Goal: Task Accomplishment & Management: Use online tool/utility

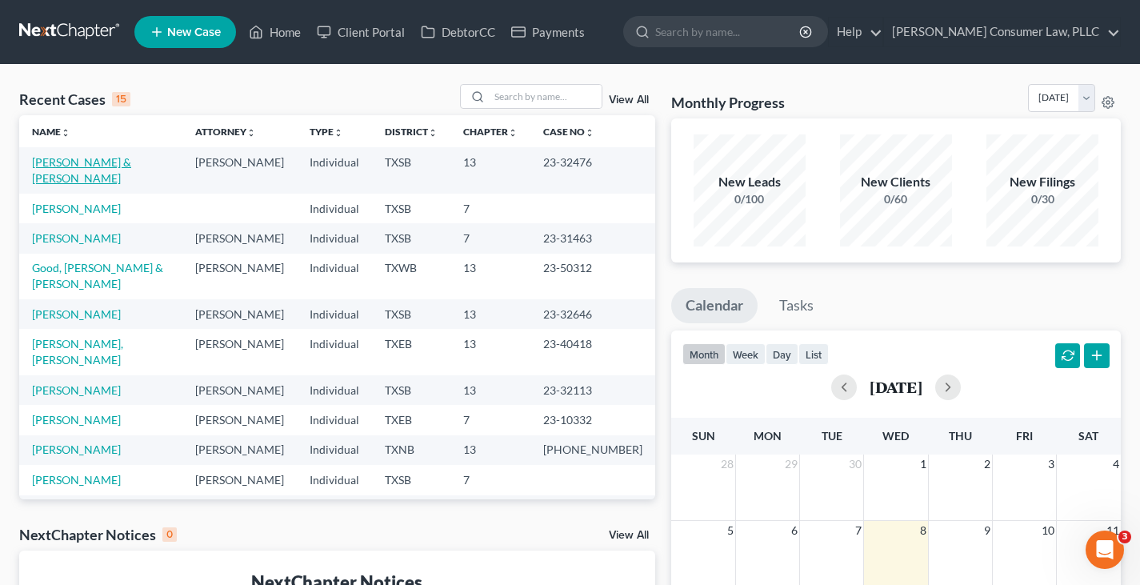
click at [91, 162] on link "[PERSON_NAME] & [PERSON_NAME]" at bounding box center [81, 170] width 99 height 30
select select "6"
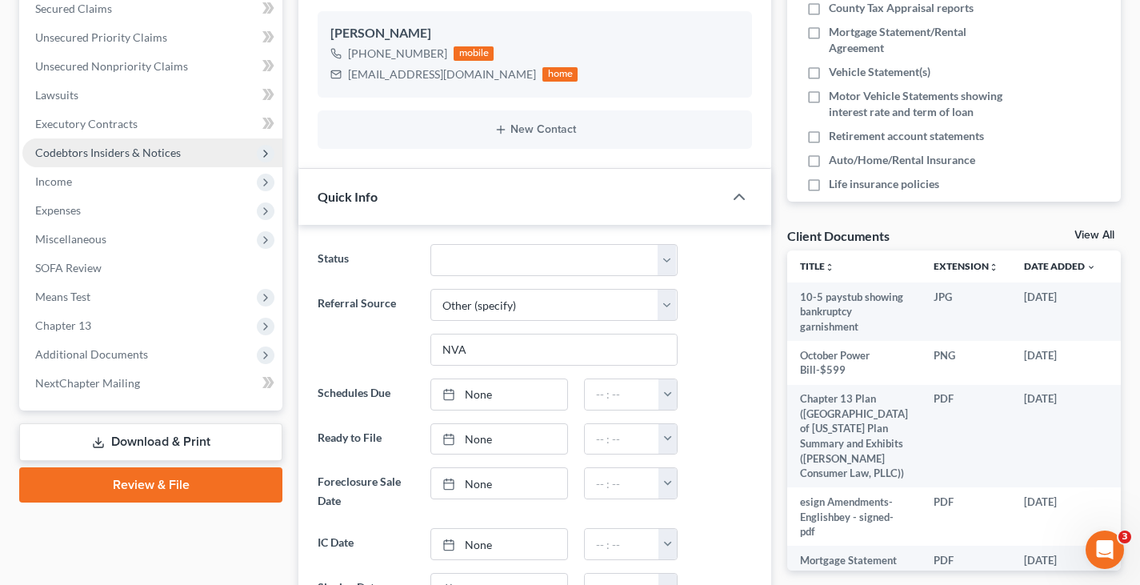
scroll to position [400, 0]
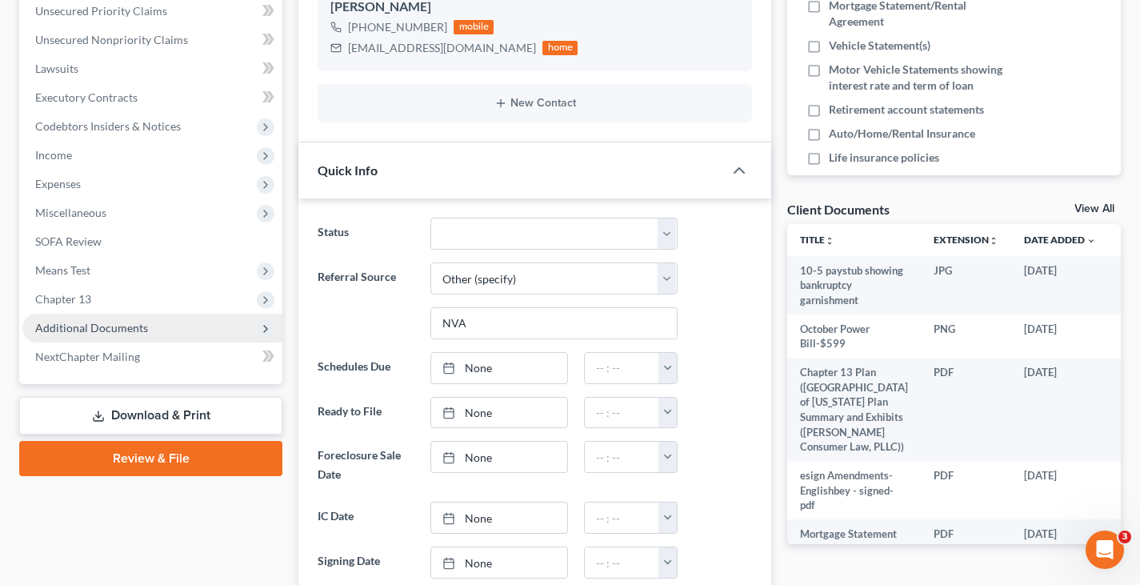
click at [69, 324] on span "Additional Documents" at bounding box center [91, 328] width 113 height 14
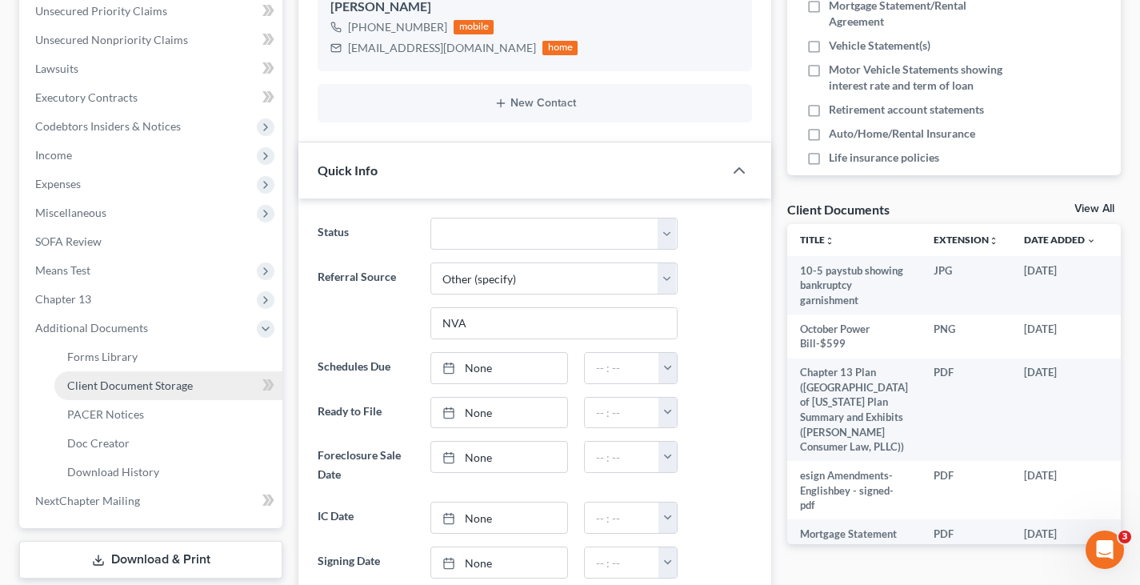
click at [81, 383] on span "Client Document Storage" at bounding box center [130, 385] width 126 height 14
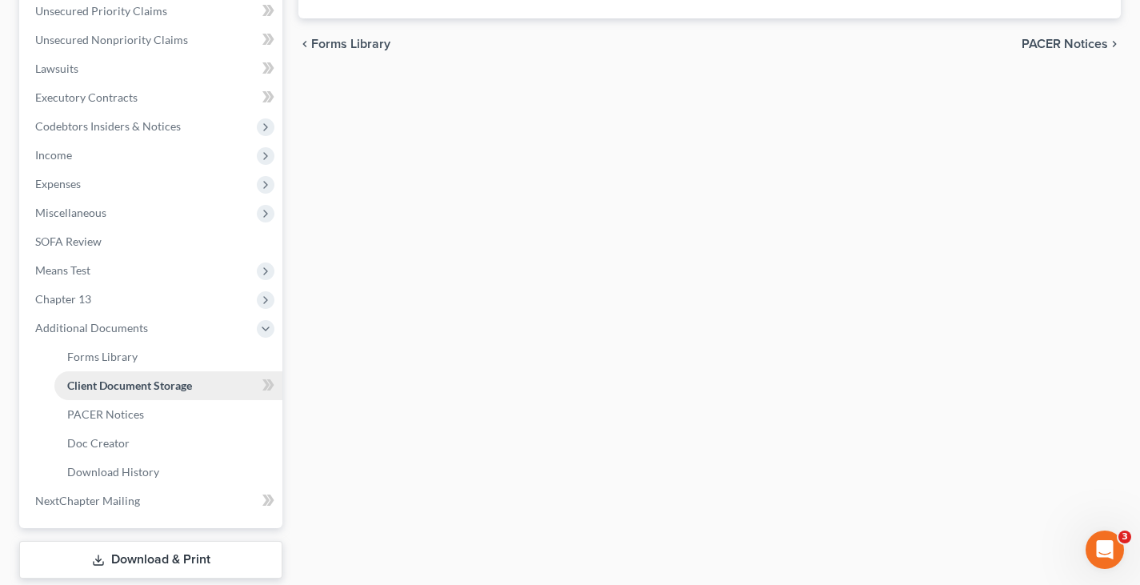
scroll to position [399, 0]
select select "8"
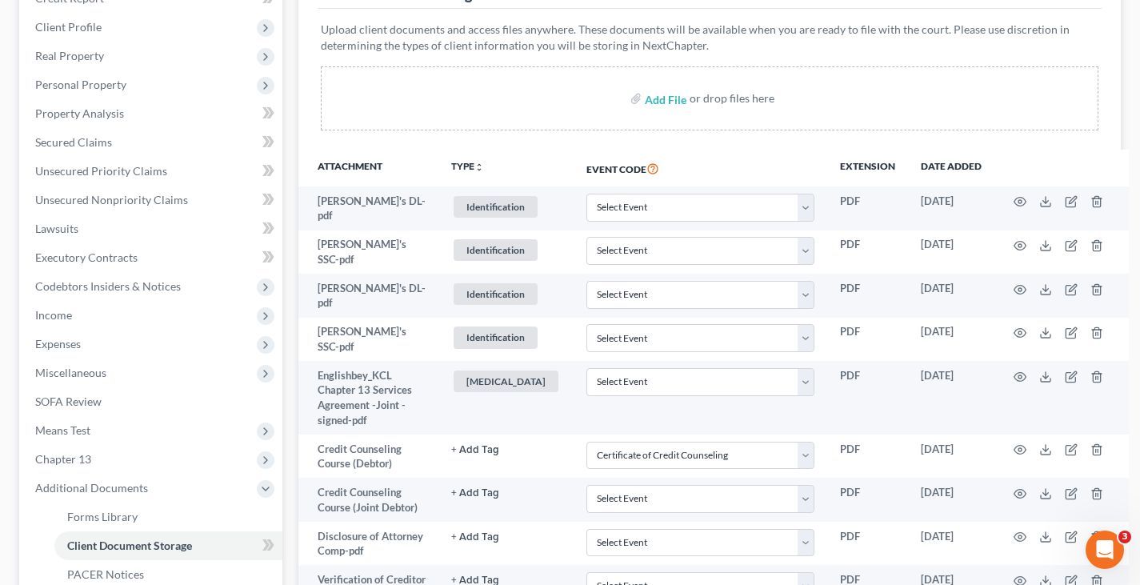
scroll to position [560, 0]
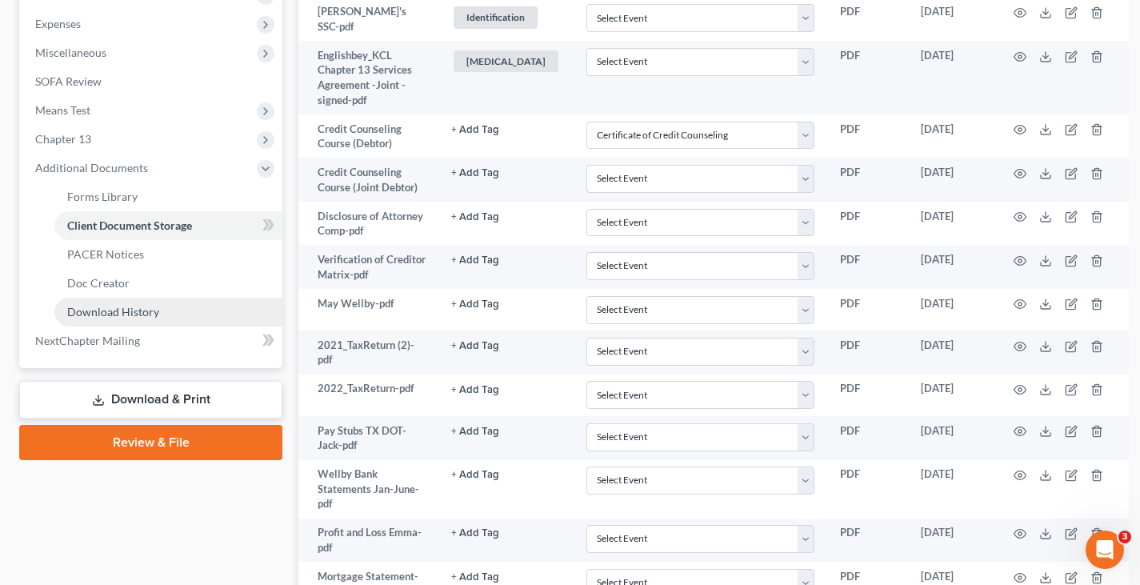
click at [145, 309] on span "Download History" at bounding box center [113, 312] width 92 height 14
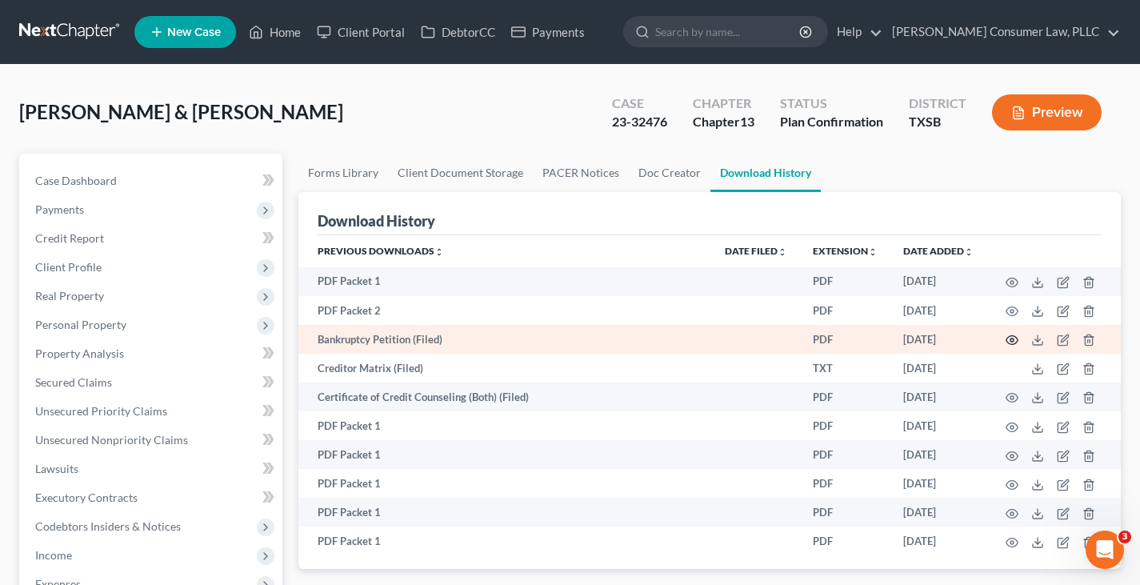
click at [1013, 338] on circle "button" at bounding box center [1011, 339] width 3 height 3
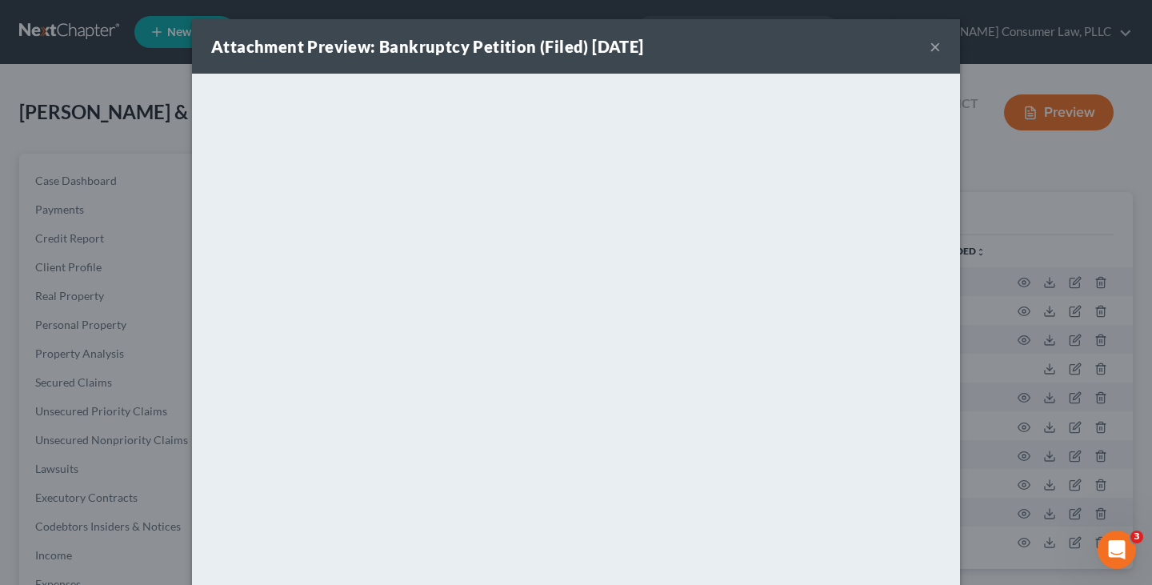
click at [929, 50] on button "×" at bounding box center [934, 46] width 11 height 19
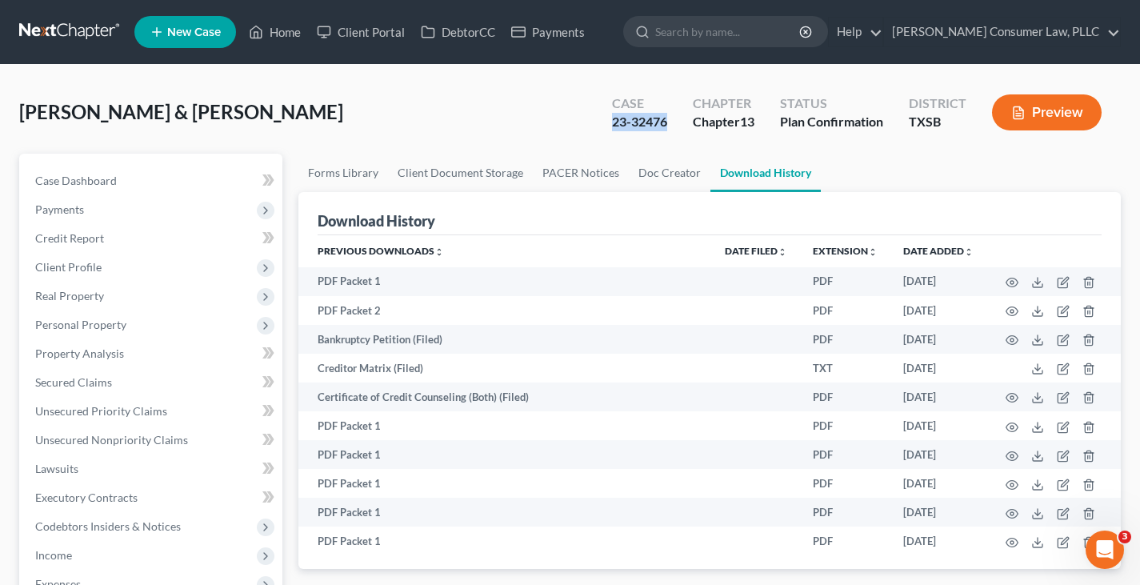
drag, startPoint x: 610, startPoint y: 123, endPoint x: 665, endPoint y: 120, distance: 54.5
click at [665, 120] on div "Case 23-32476" at bounding box center [639, 113] width 81 height 47
drag, startPoint x: 654, startPoint y: 116, endPoint x: 638, endPoint y: 130, distance: 21.0
copy div "23-32476"
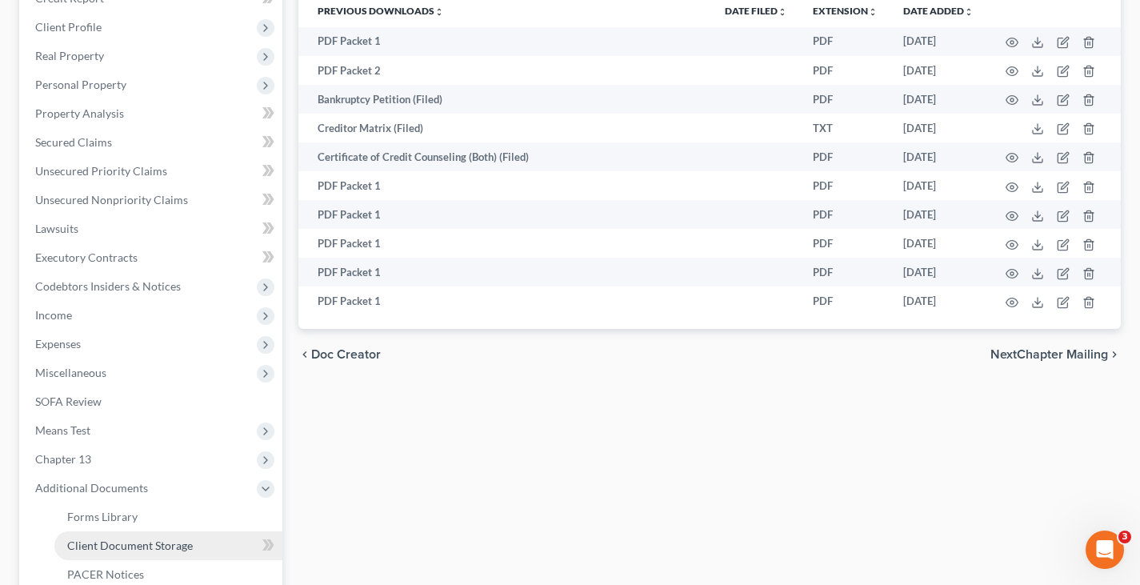
scroll to position [80, 0]
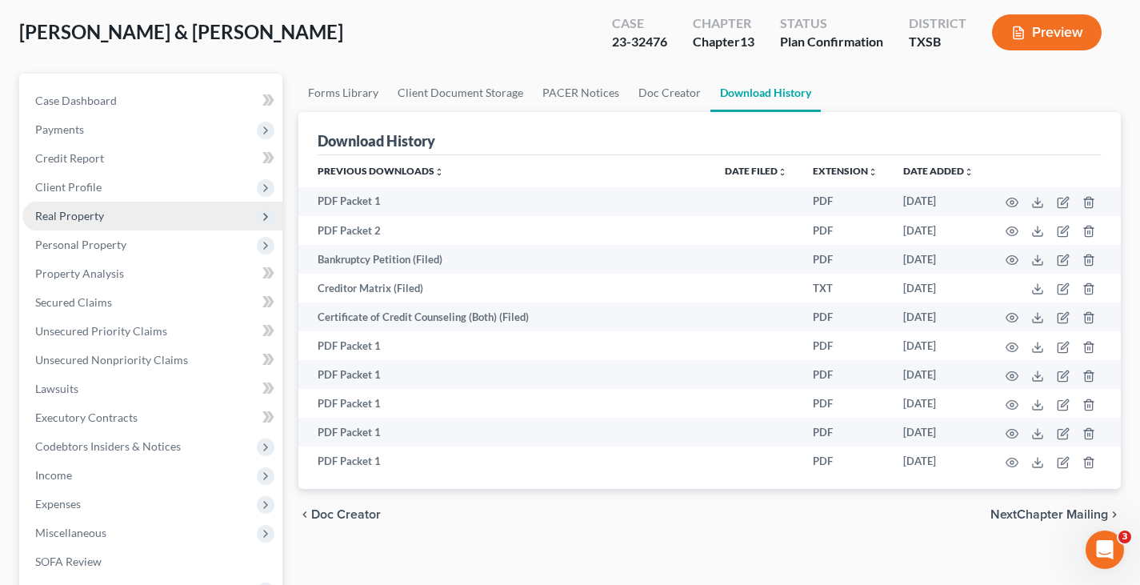
click at [95, 215] on span "Real Property" at bounding box center [69, 216] width 69 height 14
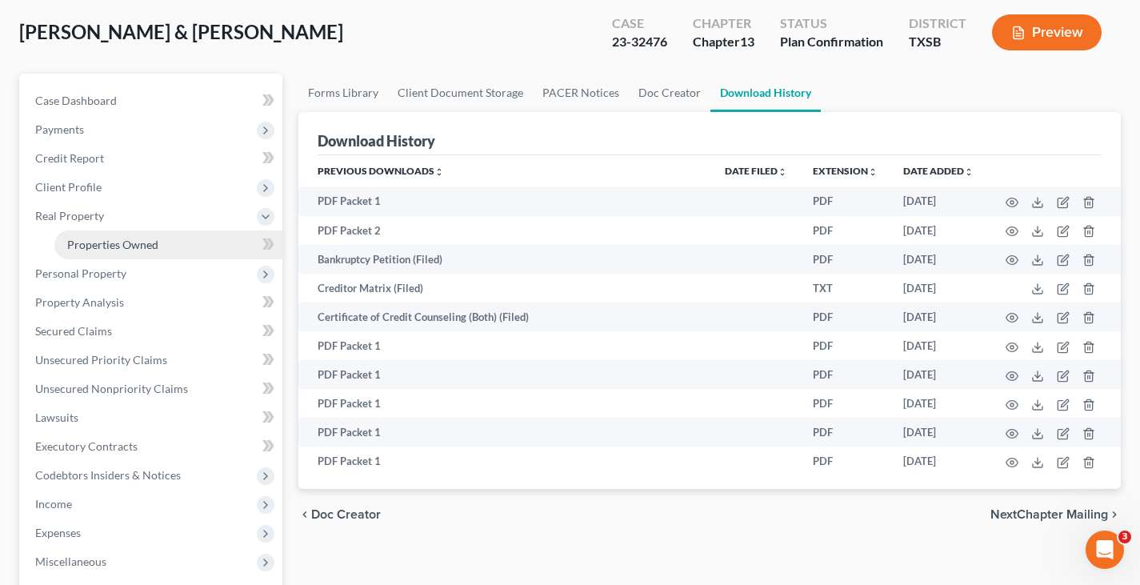
click at [94, 242] on span "Properties Owned" at bounding box center [112, 245] width 91 height 14
